Goal: Navigation & Orientation: Find specific page/section

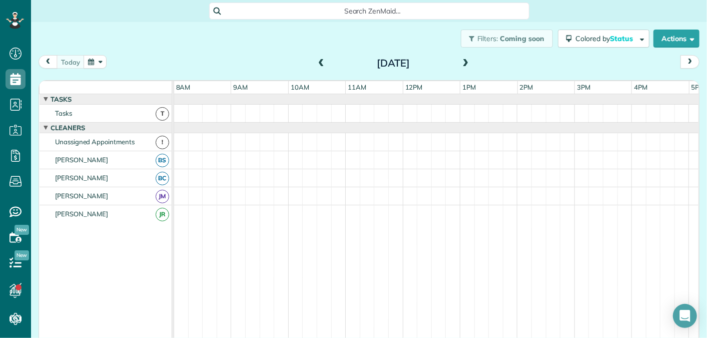
scroll to position [4, 4]
click at [463, 62] on span at bounding box center [465, 63] width 11 height 9
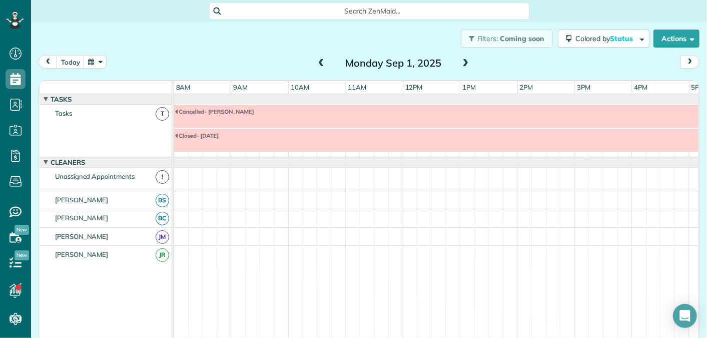
scroll to position [34, 0]
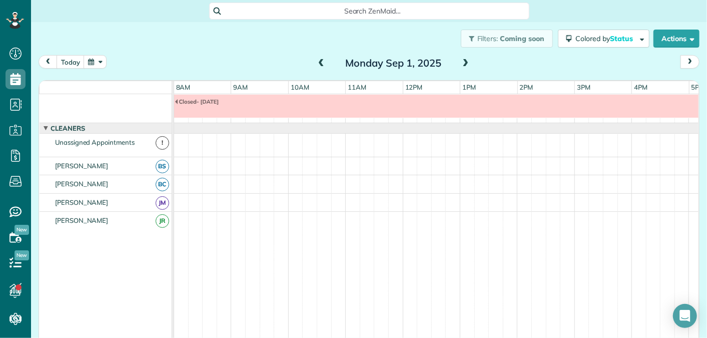
click at [468, 64] on span at bounding box center [465, 63] width 11 height 9
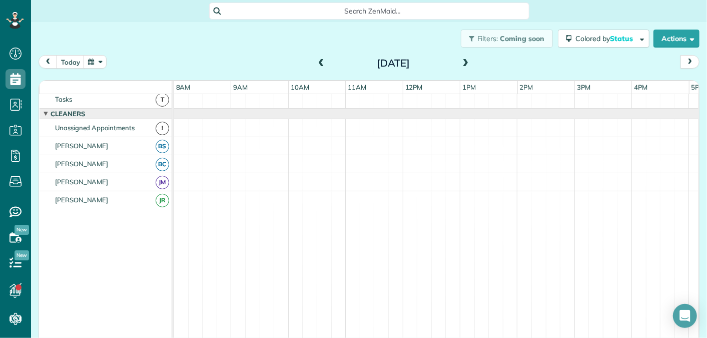
scroll to position [0, 0]
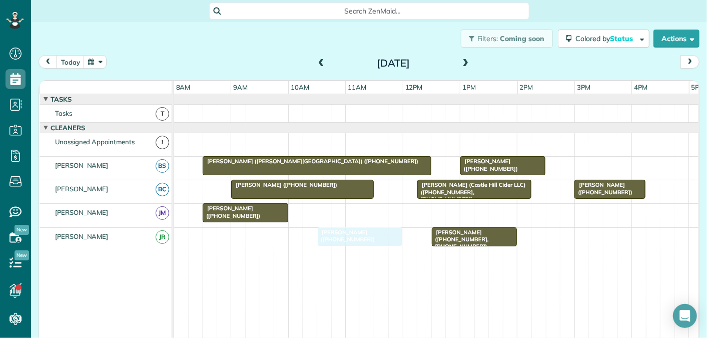
drag, startPoint x: 348, startPoint y: 207, endPoint x: 349, endPoint y: 248, distance: 40.5
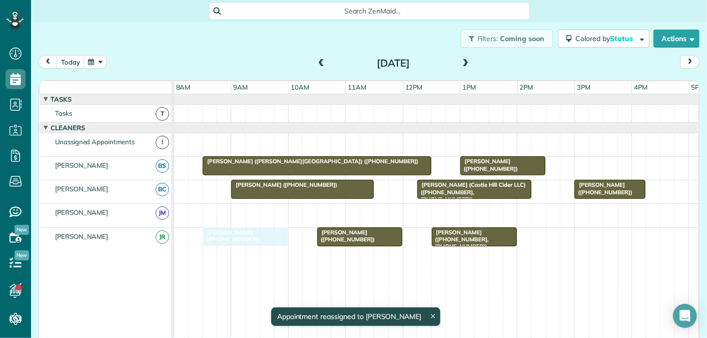
drag, startPoint x: 249, startPoint y: 209, endPoint x: 245, endPoint y: 235, distance: 26.3
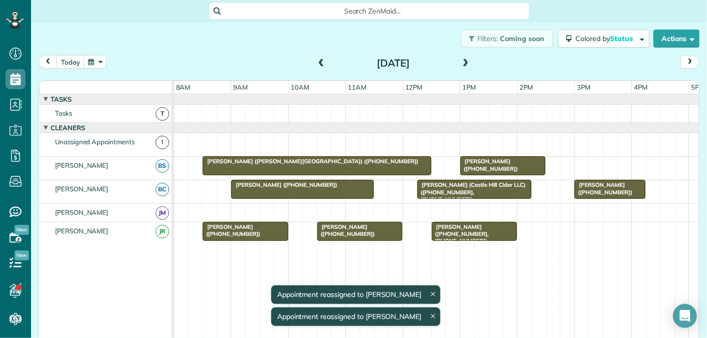
click at [469, 62] on span at bounding box center [465, 63] width 11 height 9
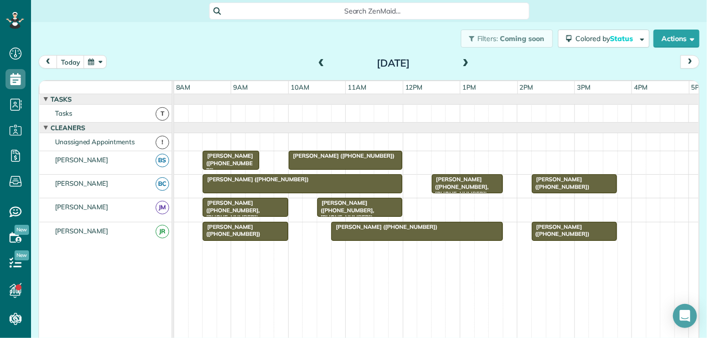
click at [465, 60] on span at bounding box center [465, 63] width 11 height 9
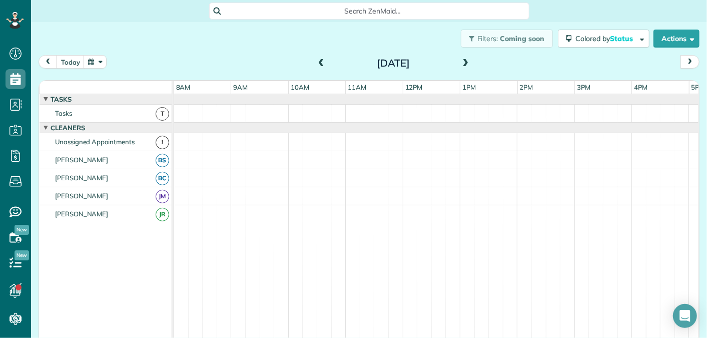
scroll to position [11, 0]
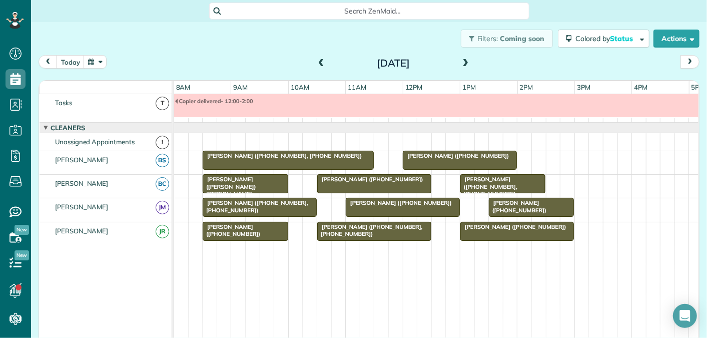
click at [321, 64] on span at bounding box center [321, 63] width 11 height 9
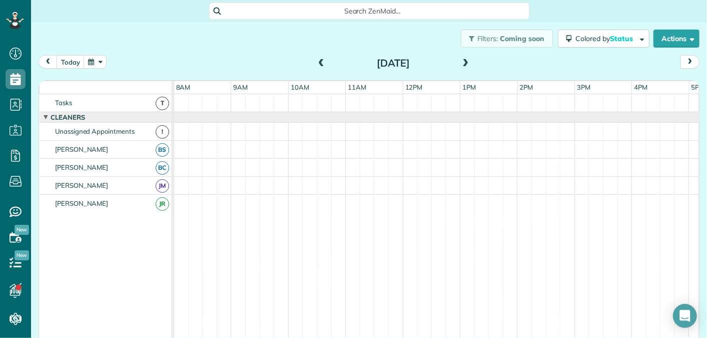
scroll to position [0, 0]
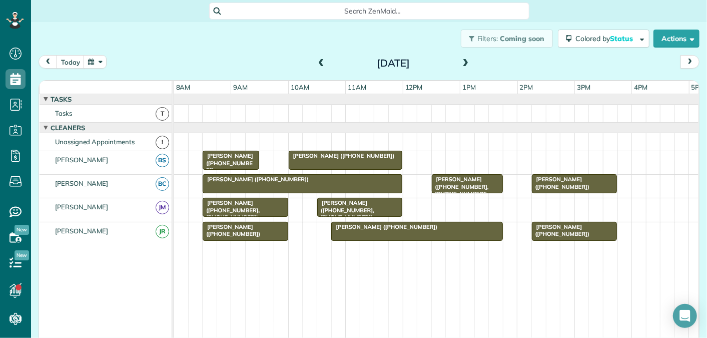
click at [468, 62] on span at bounding box center [465, 63] width 11 height 9
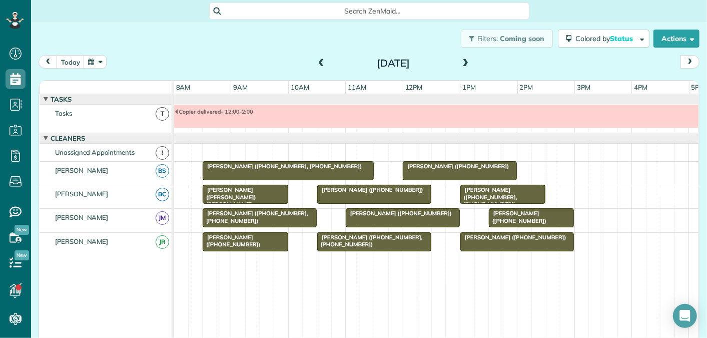
scroll to position [11, 0]
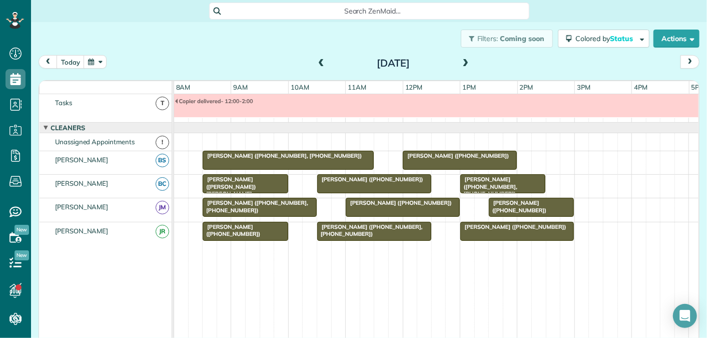
click at [468, 62] on span at bounding box center [465, 63] width 11 height 9
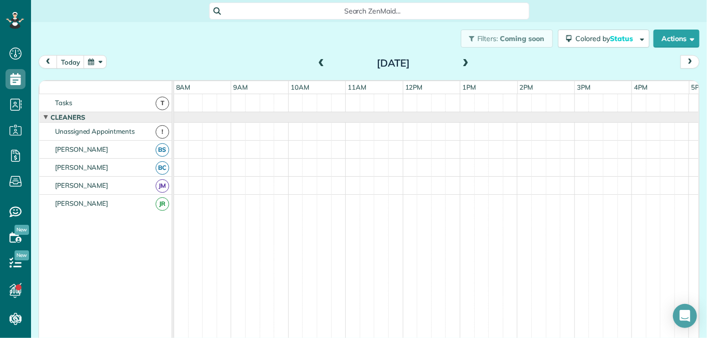
scroll to position [0, 0]
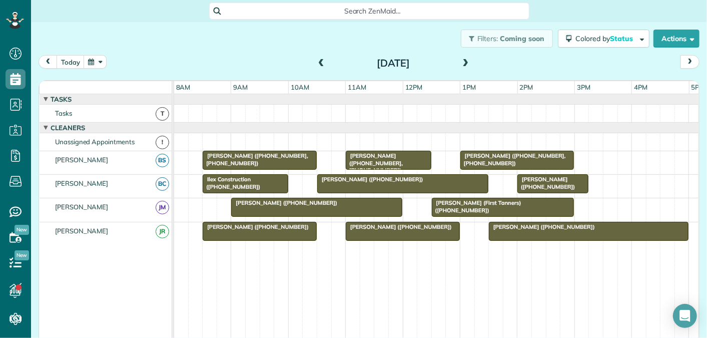
click at [320, 60] on span at bounding box center [321, 63] width 11 height 9
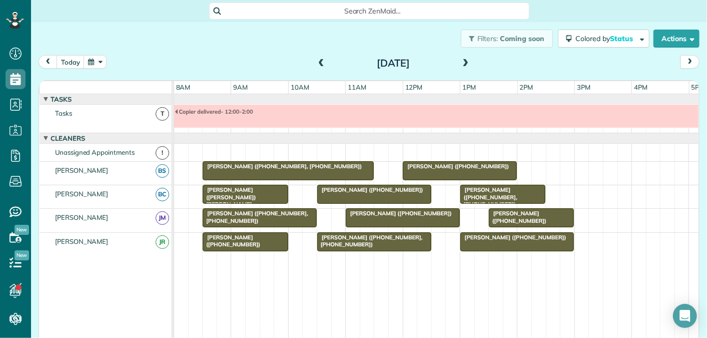
scroll to position [11, 0]
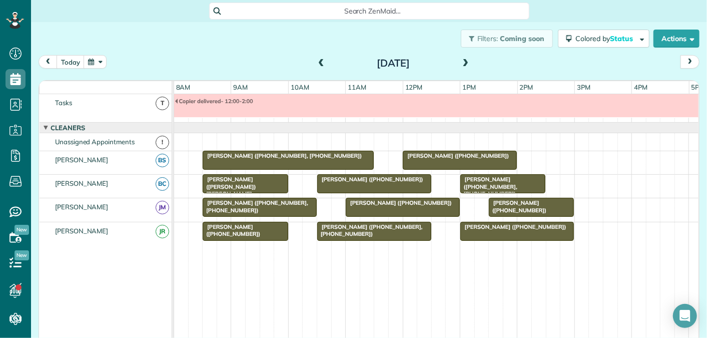
click at [320, 60] on span at bounding box center [321, 63] width 11 height 9
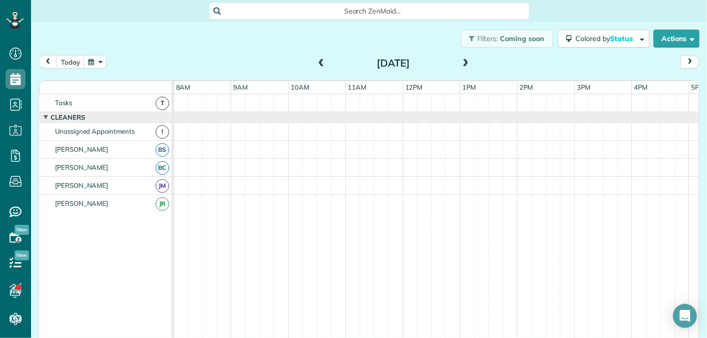
scroll to position [0, 0]
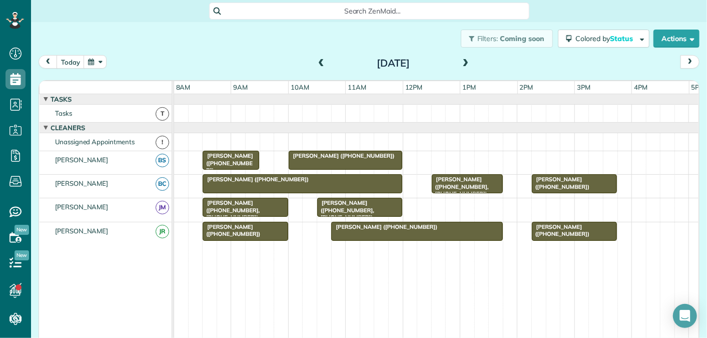
click at [467, 63] on span at bounding box center [465, 63] width 11 height 9
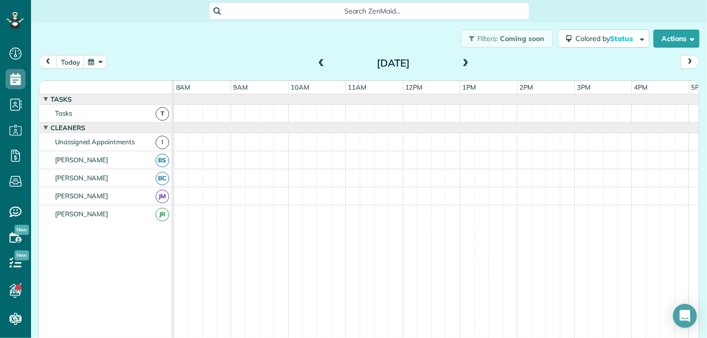
scroll to position [11, 0]
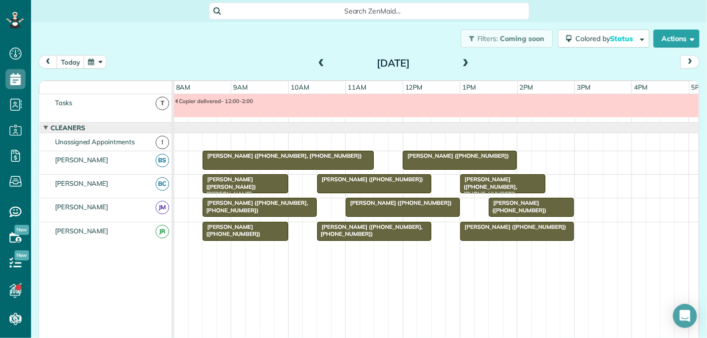
click at [320, 61] on span at bounding box center [321, 63] width 11 height 9
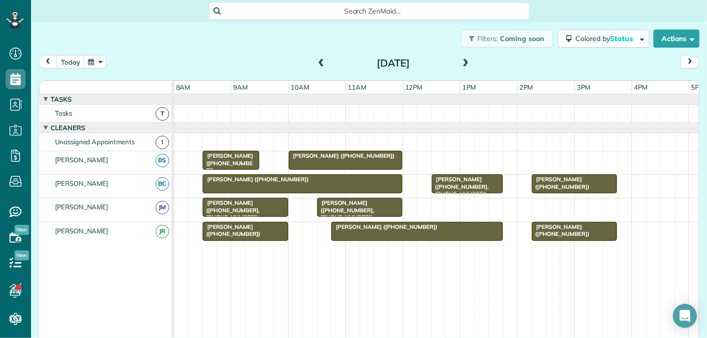
click at [321, 62] on span at bounding box center [321, 63] width 11 height 9
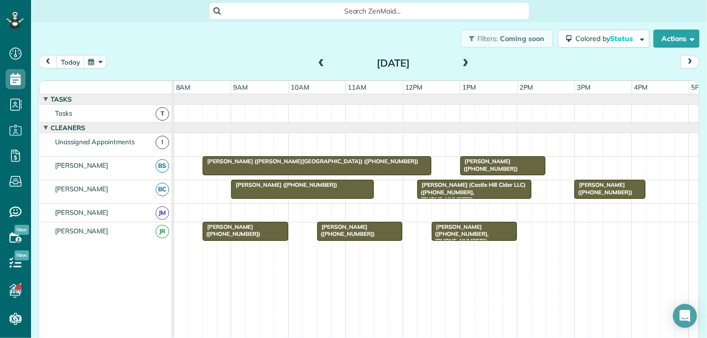
click at [464, 62] on span at bounding box center [465, 63] width 11 height 9
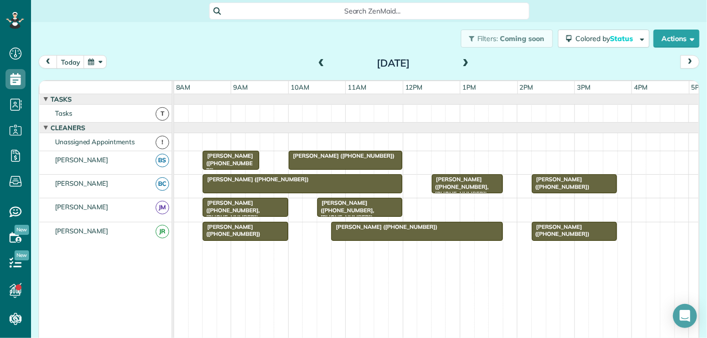
click at [320, 60] on span at bounding box center [321, 63] width 11 height 9
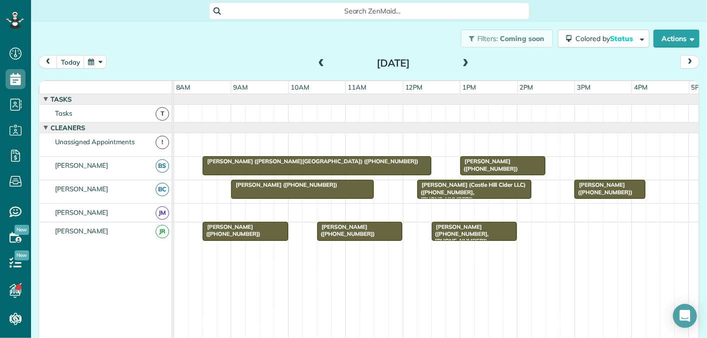
click at [467, 63] on span at bounding box center [465, 63] width 11 height 9
